Goal: Find specific page/section

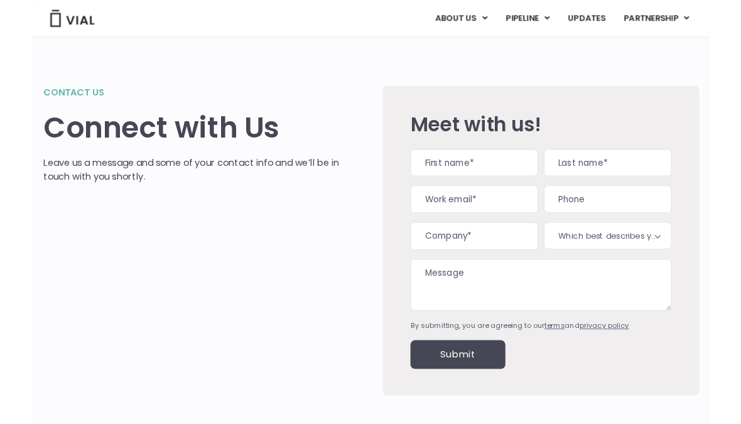
scroll to position [45, 0]
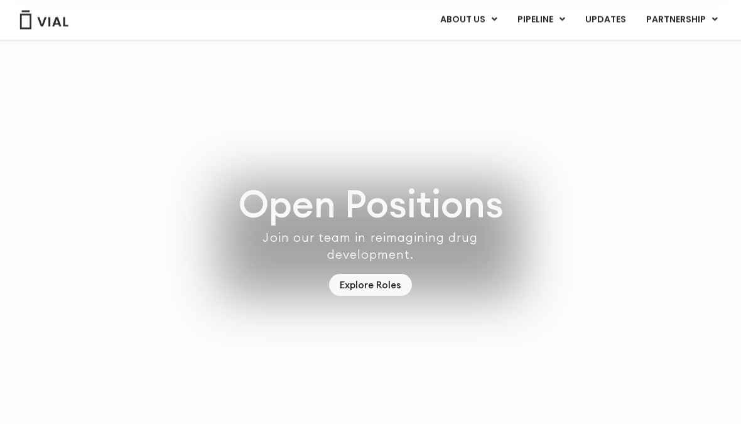
scroll to position [3530, 0]
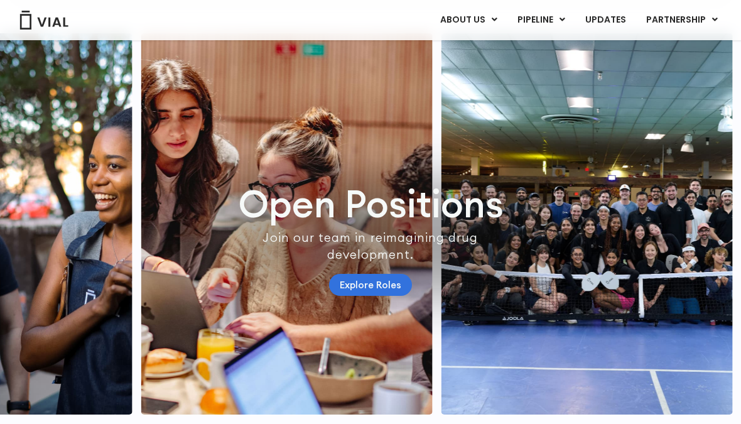
click at [367, 296] on link "Explore Roles" at bounding box center [370, 285] width 83 height 22
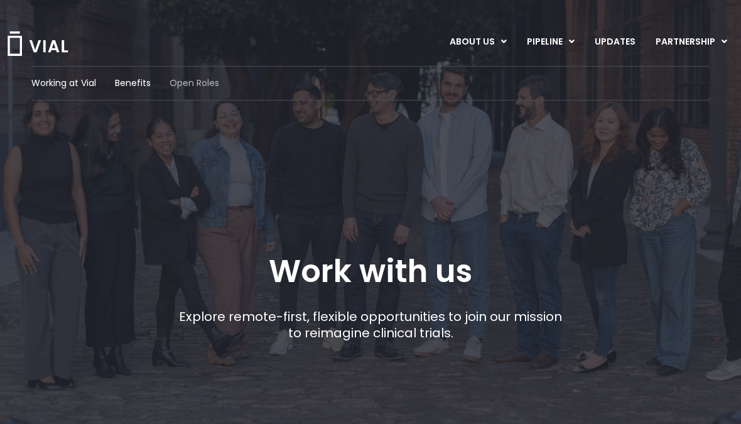
click at [199, 87] on span "Open Roles" at bounding box center [195, 83] width 50 height 13
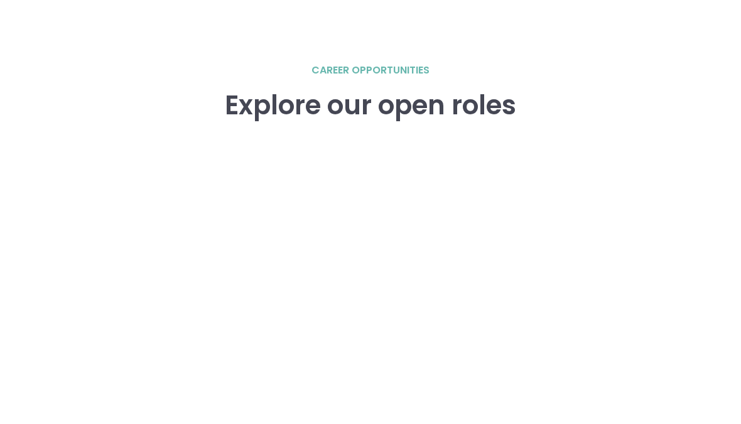
scroll to position [1754, 0]
